Goal: Use online tool/utility: Utilize a website feature to perform a specific function

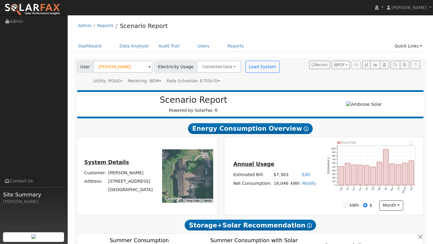
scroll to position [302, 0]
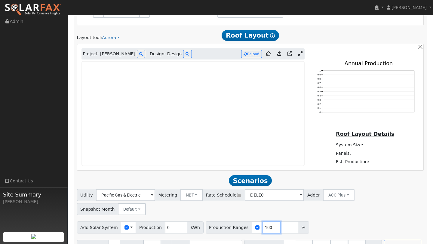
click at [265, 222] on input "100" at bounding box center [272, 228] width 18 height 12
type input "103"
click at [349, 240] on input "number" at bounding box center [357, 246] width 18 height 12
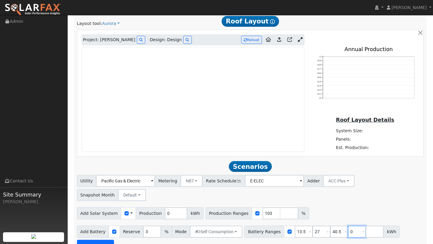
type input "0"
type input "13.5"
type input "27"
type input "40.5"
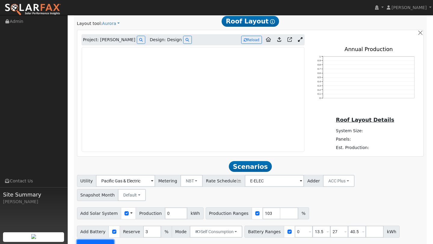
click at [87, 240] on button "Run Scenarios" at bounding box center [95, 246] width 37 height 12
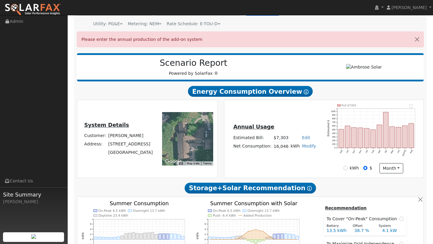
scroll to position [0, 0]
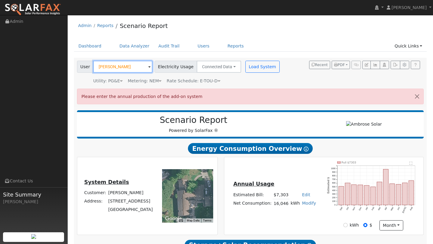
click at [113, 68] on input "[PERSON_NAME]" at bounding box center [122, 67] width 59 height 12
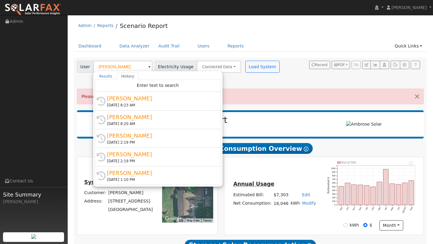
click at [280, 100] on div "Please enter the annual production of the add-on system" at bounding box center [250, 96] width 347 height 15
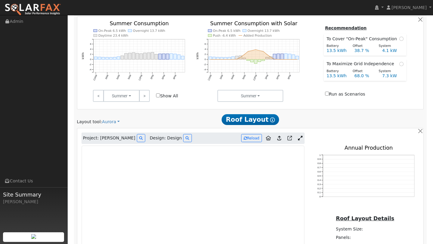
scroll to position [336, 0]
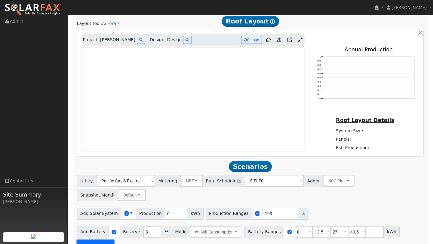
click at [100, 240] on button "Run Scenarios" at bounding box center [95, 246] width 37 height 12
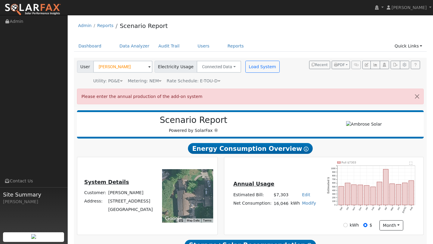
scroll to position [1, 0]
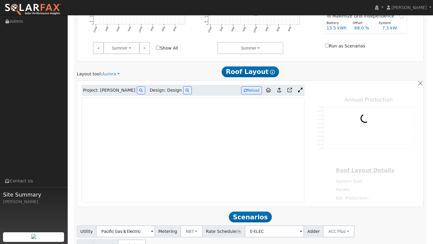
scroll to position [302, 0]
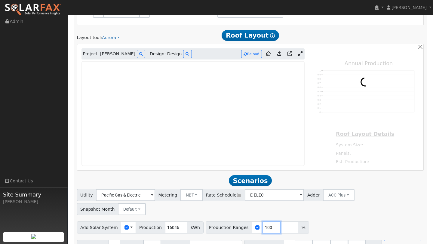
click at [265, 222] on input "100" at bounding box center [272, 228] width 18 height 12
type input "16460"
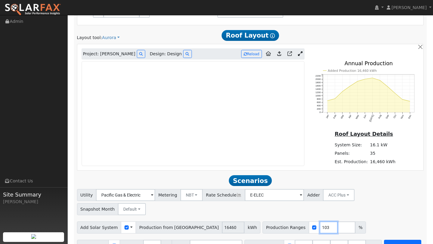
type input "103"
click at [385, 240] on button "Run Scenarios" at bounding box center [402, 246] width 37 height 12
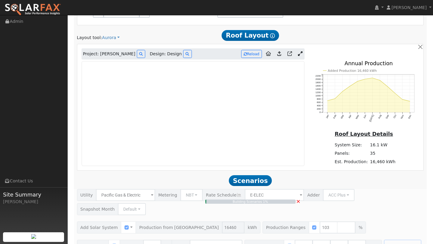
type input "11.3"
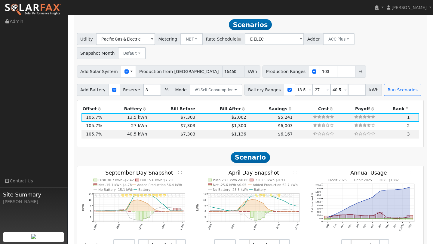
scroll to position [459, 0]
